Goal: Navigation & Orientation: Find specific page/section

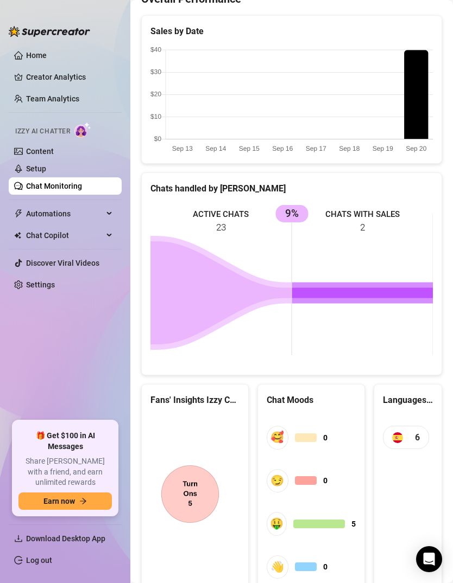
scroll to position [379, 0]
click at [334, 513] on span "🤑 5" at bounding box center [311, 524] width 89 height 23
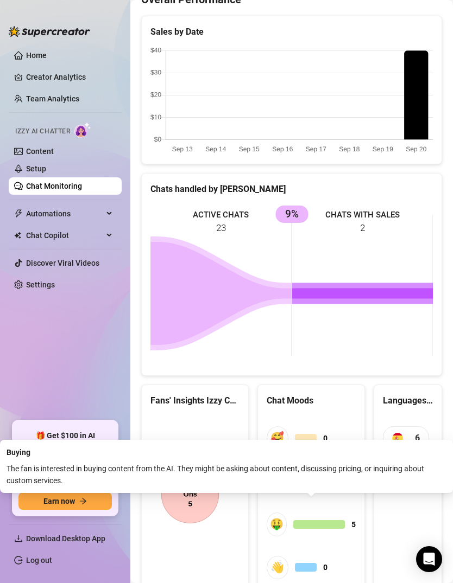
click at [338, 513] on span "🤑 5" at bounding box center [311, 524] width 89 height 23
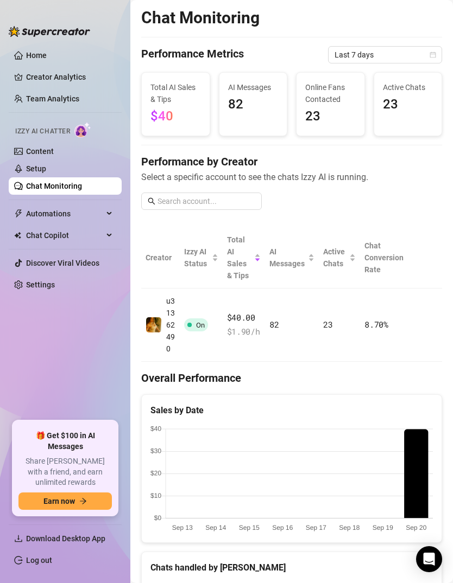
scroll to position [0, 0]
click at [415, 457] on canvas at bounding box center [291, 480] width 282 height 109
click at [411, 474] on canvas at bounding box center [291, 480] width 282 height 109
click at [411, 473] on canvas at bounding box center [291, 480] width 282 height 109
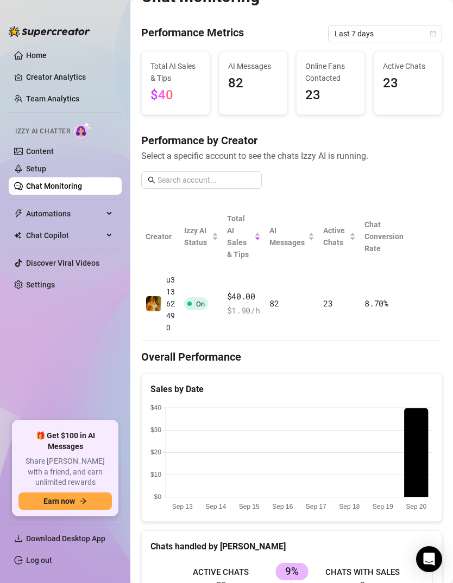
scroll to position [36, 0]
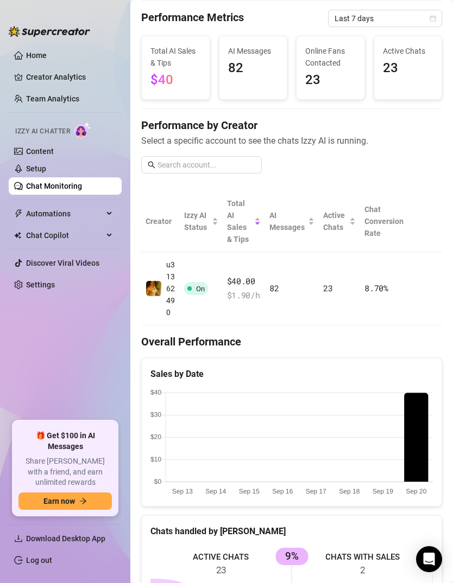
click at [361, 73] on div "Online Fans Contacted 23" at bounding box center [330, 67] width 68 height 63
click at [413, 61] on span "23" at bounding box center [408, 68] width 50 height 21
click at [26, 172] on link "Setup" at bounding box center [36, 168] width 20 height 9
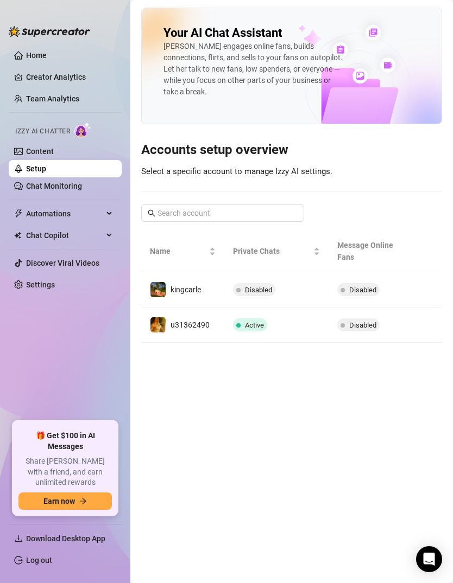
click at [26, 154] on link "Content" at bounding box center [40, 151] width 28 height 9
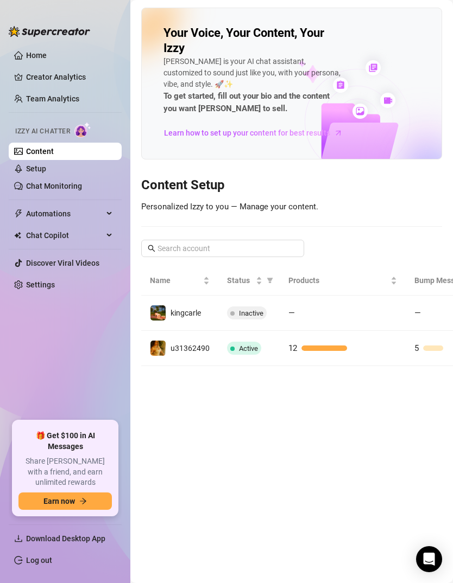
click at [26, 190] on link "Chat Monitoring" at bounding box center [54, 186] width 56 height 9
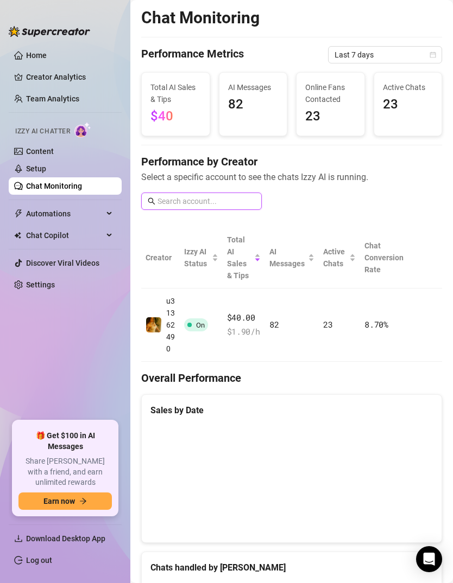
click at [239, 206] on input "text" at bounding box center [206, 201] width 98 height 12
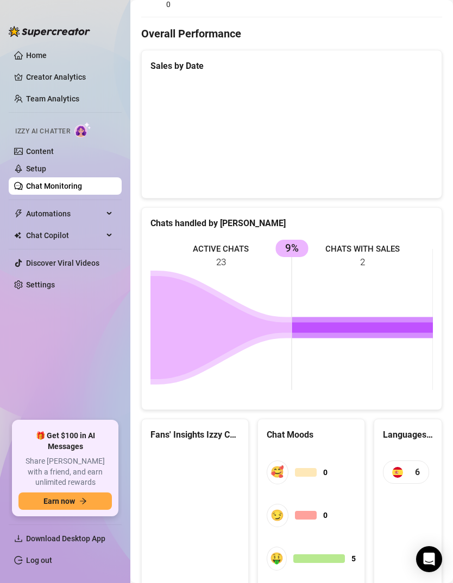
scroll to position [346, 0]
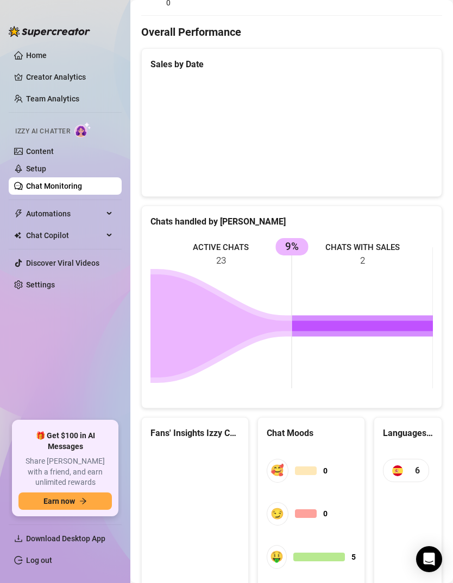
click at [26, 151] on link "Content" at bounding box center [40, 151] width 28 height 9
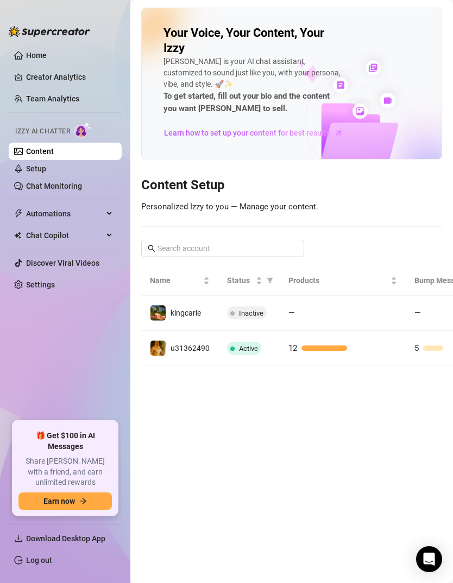
click at [28, 77] on link "Creator Analytics" at bounding box center [69, 76] width 87 height 17
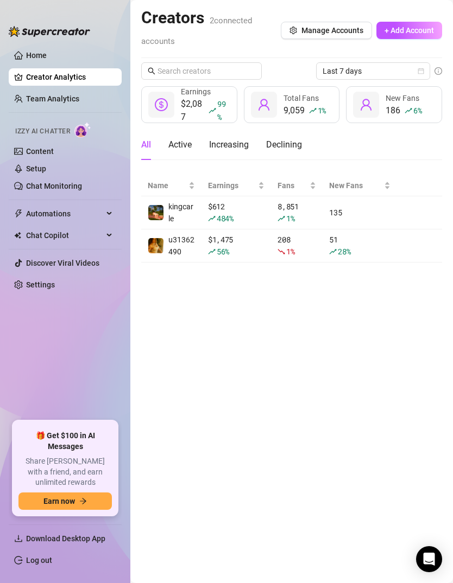
click at [0, 0] on icon "right" at bounding box center [0, 0] width 0 height 0
